Goal: Register for event/course

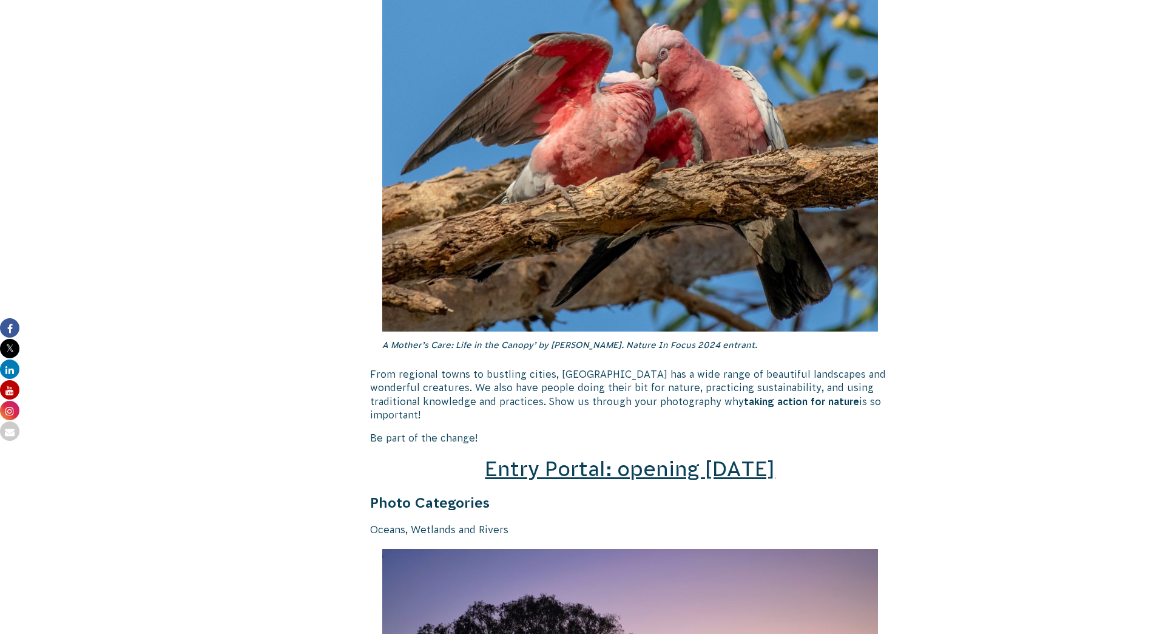
scroll to position [1517, 0]
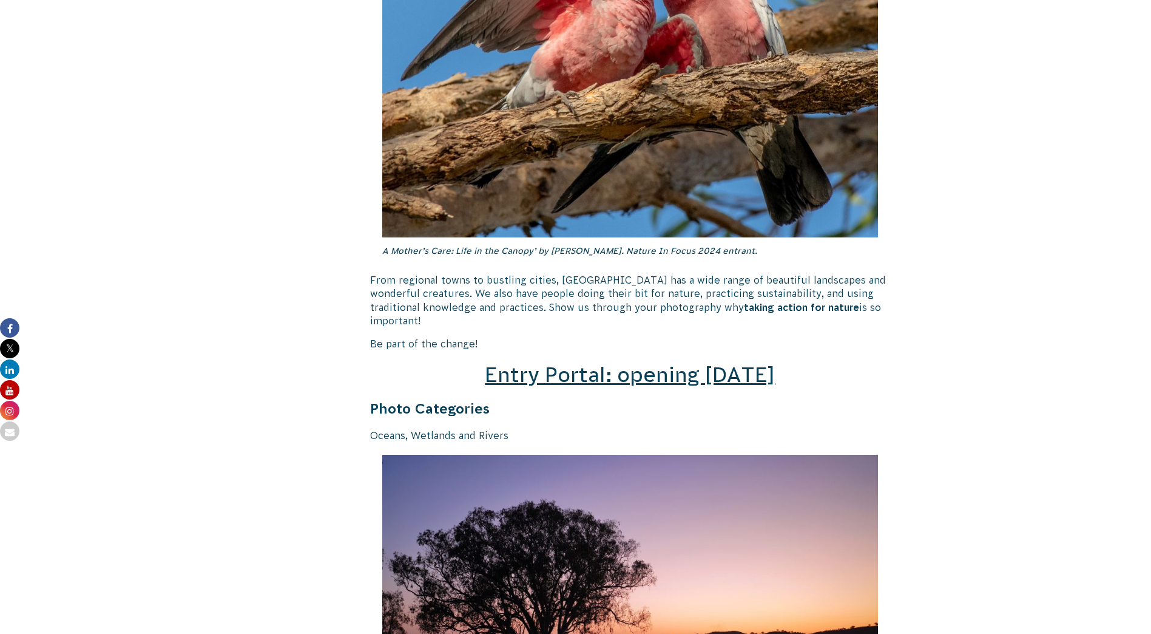
click at [659, 363] on span "Entry Portal: opening [DATE]" at bounding box center [630, 374] width 290 height 23
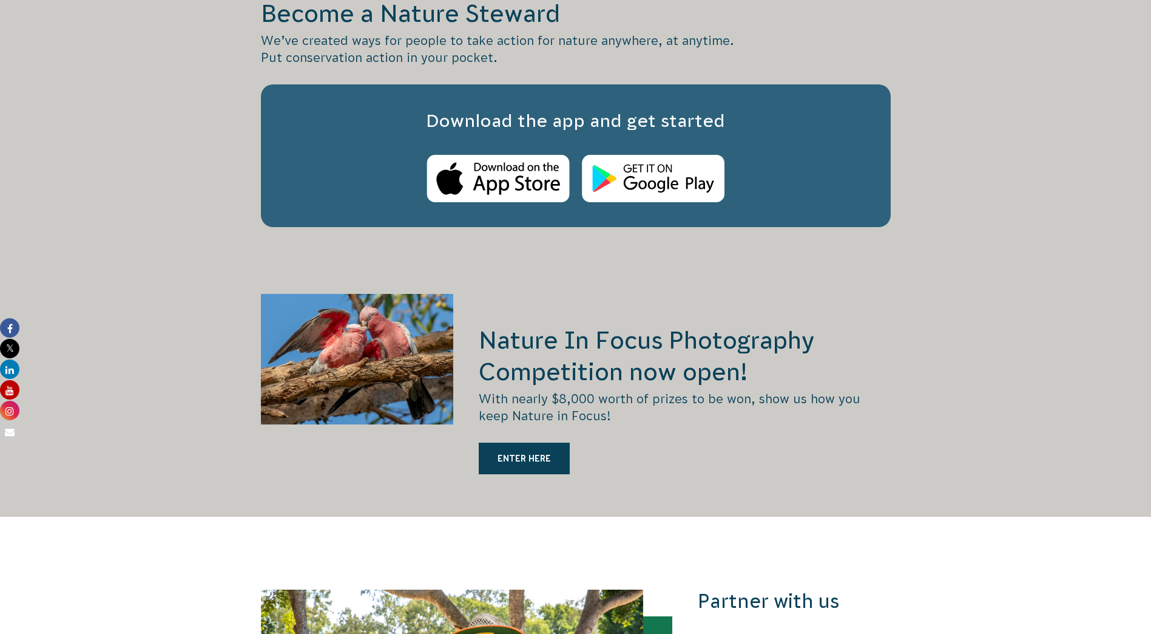
scroll to position [2124, 0]
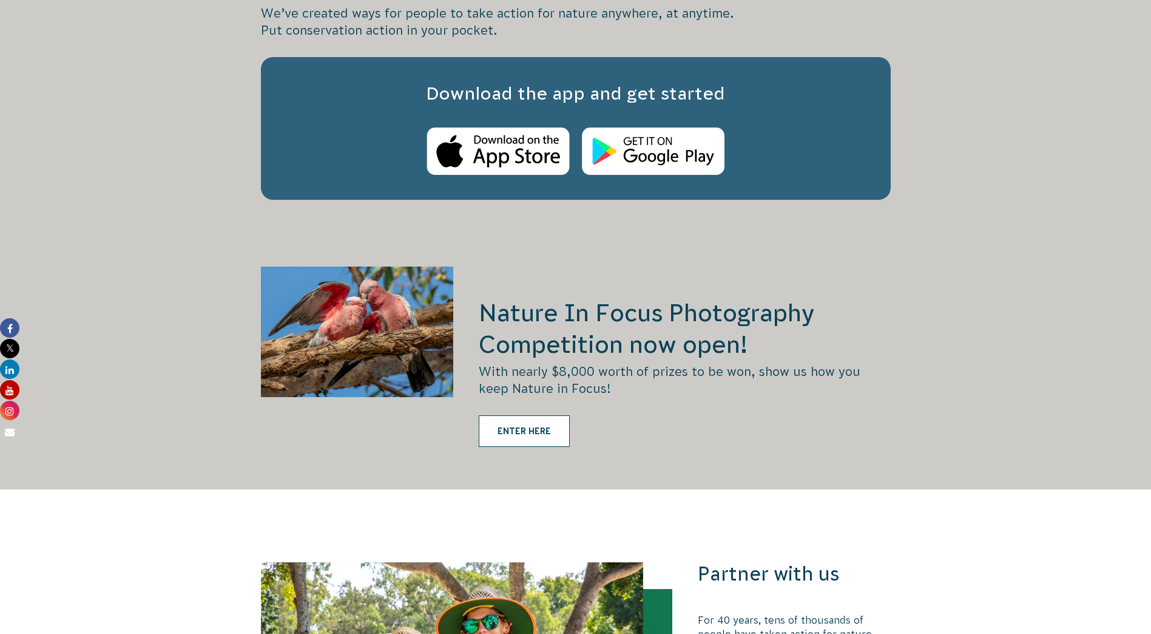
click at [527, 415] on link "ENTER HERE" at bounding box center [524, 431] width 91 height 32
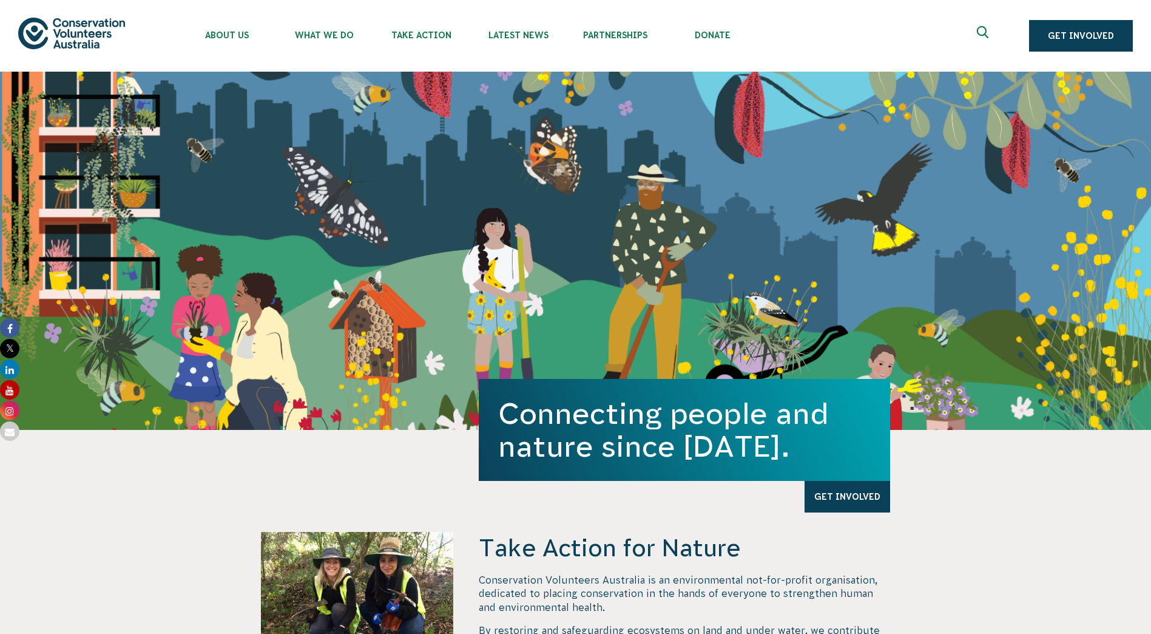
drag, startPoint x: 377, startPoint y: 564, endPoint x: 392, endPoint y: 571, distance: 16.8
click at [377, 564] on div at bounding box center [357, 628] width 193 height 193
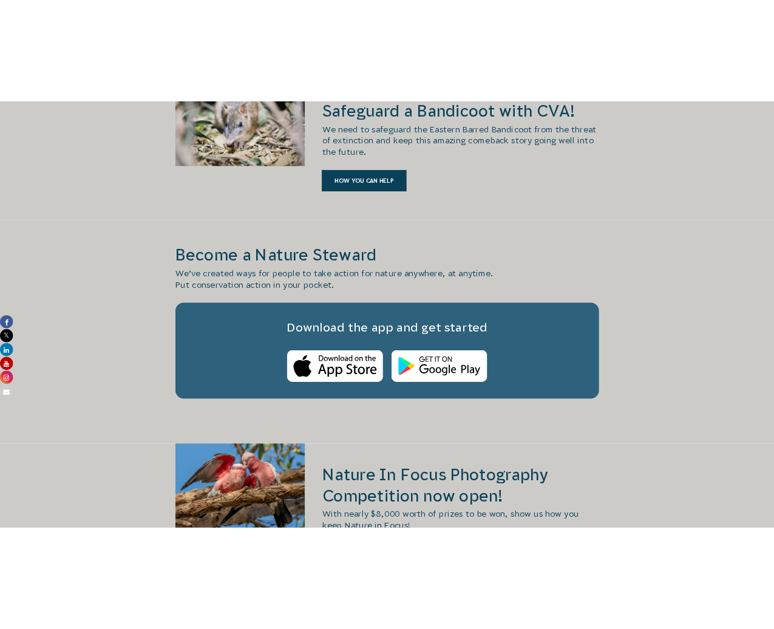
scroll to position [2367, 0]
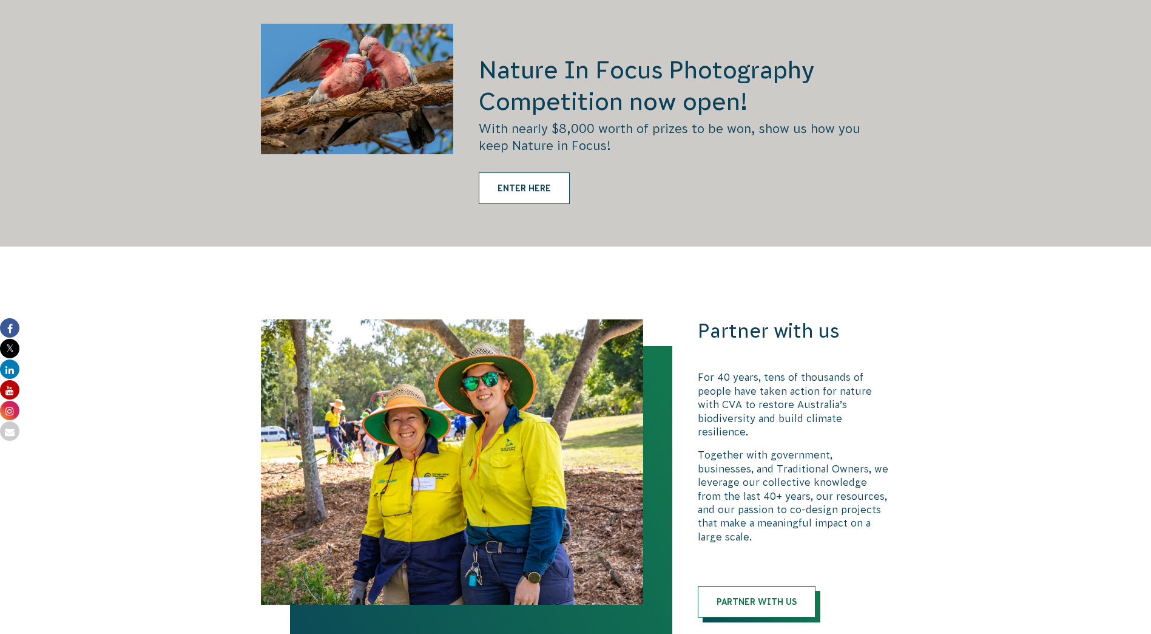
click at [537, 172] on link "ENTER HERE" at bounding box center [524, 188] width 91 height 32
